Goal: Task Accomplishment & Management: Complete application form

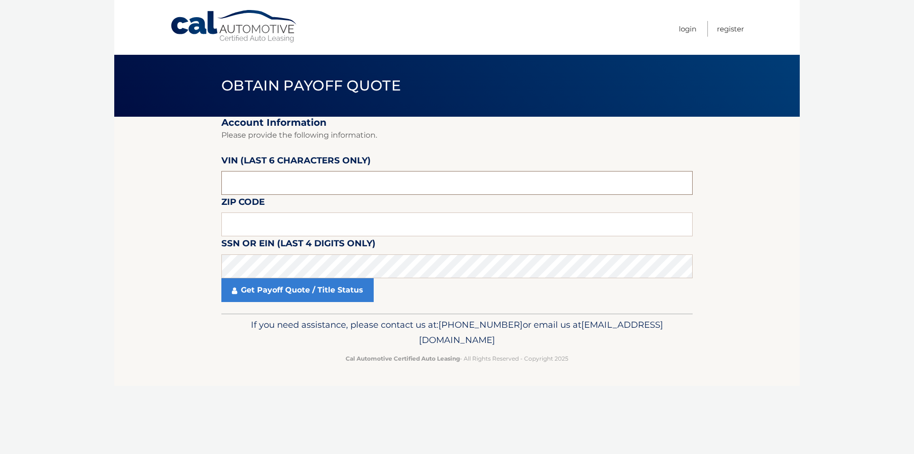
click at [245, 186] on input "text" at bounding box center [456, 183] width 471 height 24
drag, startPoint x: 288, startPoint y: 186, endPoint x: 295, endPoint y: 186, distance: 6.7
click at [289, 186] on input "text" at bounding box center [456, 183] width 471 height 24
type input "002664"
click at [295, 186] on input "002664" at bounding box center [456, 183] width 471 height 24
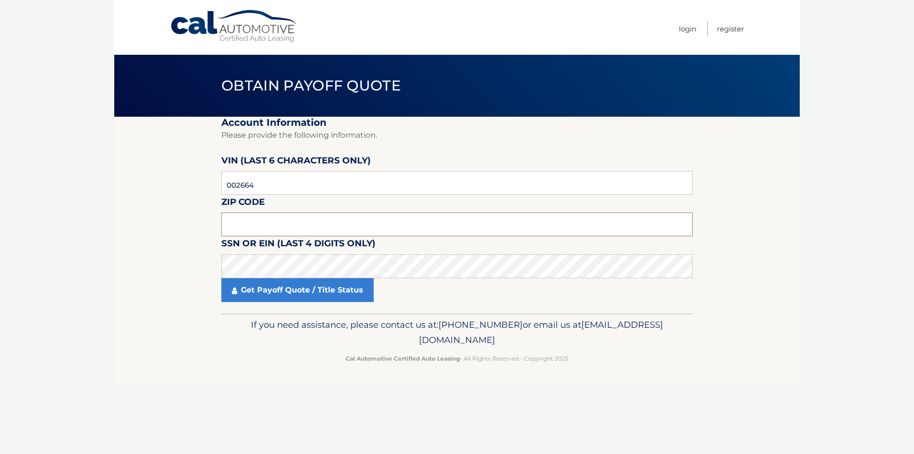
click at [305, 227] on input "text" at bounding box center [456, 224] width 471 height 24
click at [281, 228] on input "04474" at bounding box center [456, 224] width 471 height 24
type input "07747"
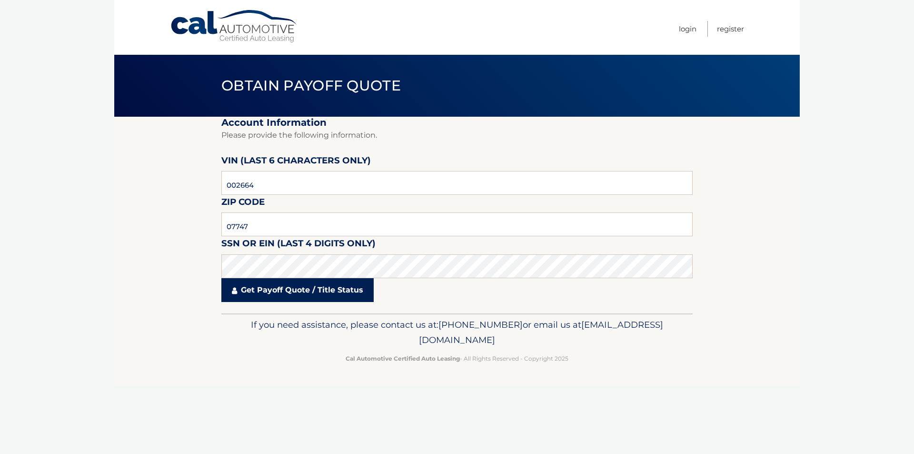
click at [325, 294] on link "Get Payoff Quote / Title Status" at bounding box center [297, 290] width 152 height 24
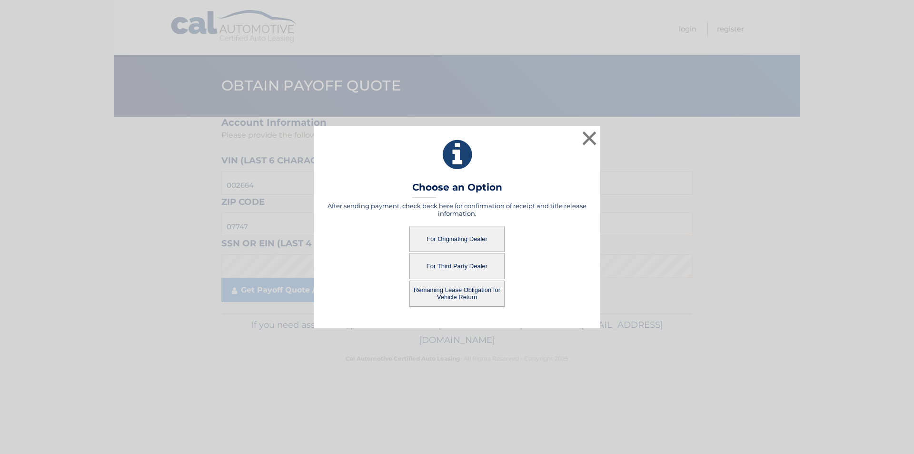
click at [453, 240] on button "For Originating Dealer" at bounding box center [456, 239] width 95 height 26
click at [446, 236] on button "For Originating Dealer" at bounding box center [456, 239] width 95 height 26
